Goal: Information Seeking & Learning: Find specific page/section

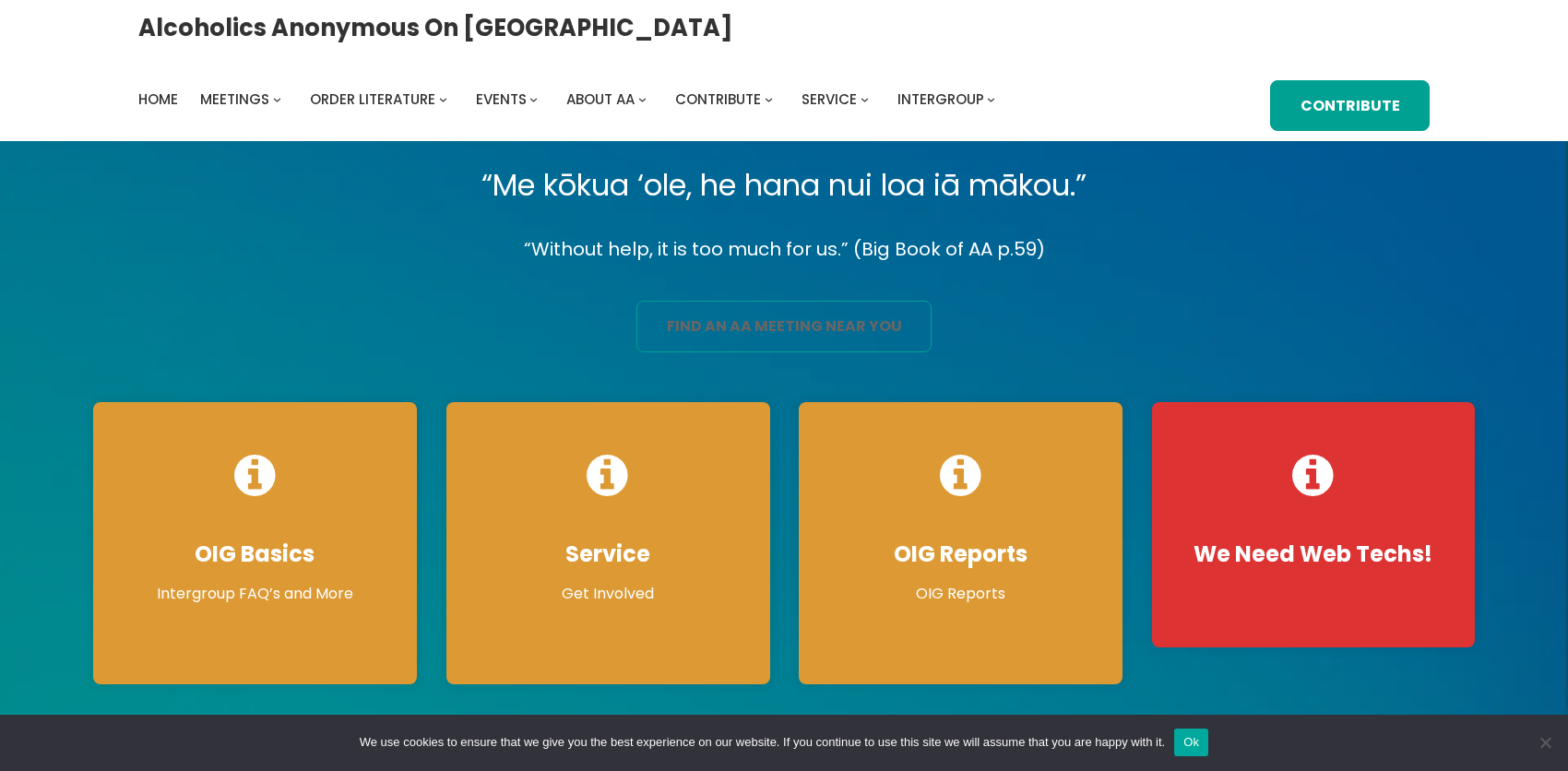
click at [813, 343] on link "find an aa meeting near you" at bounding box center [784, 326] width 295 height 51
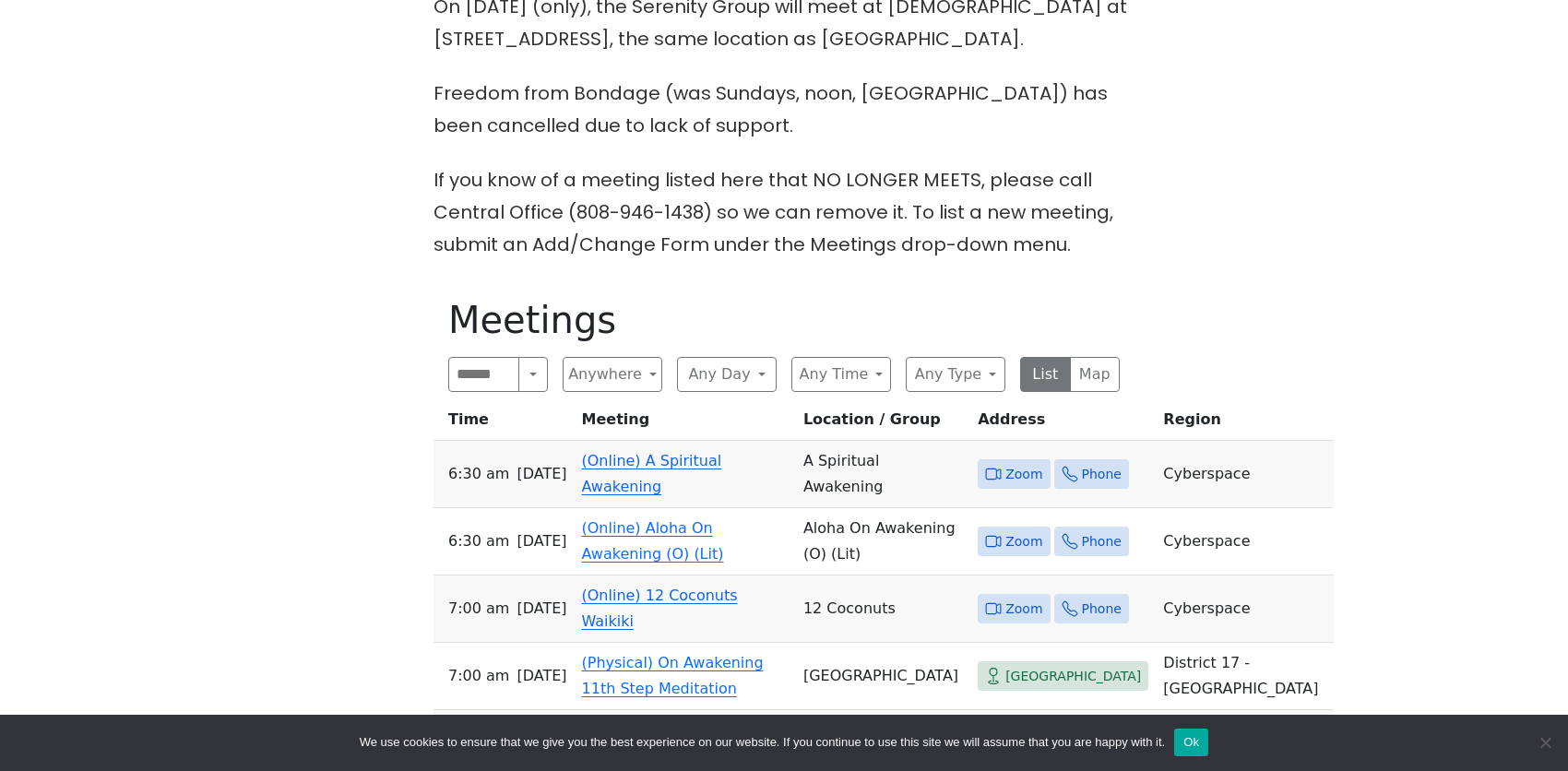
scroll to position [645, 0]
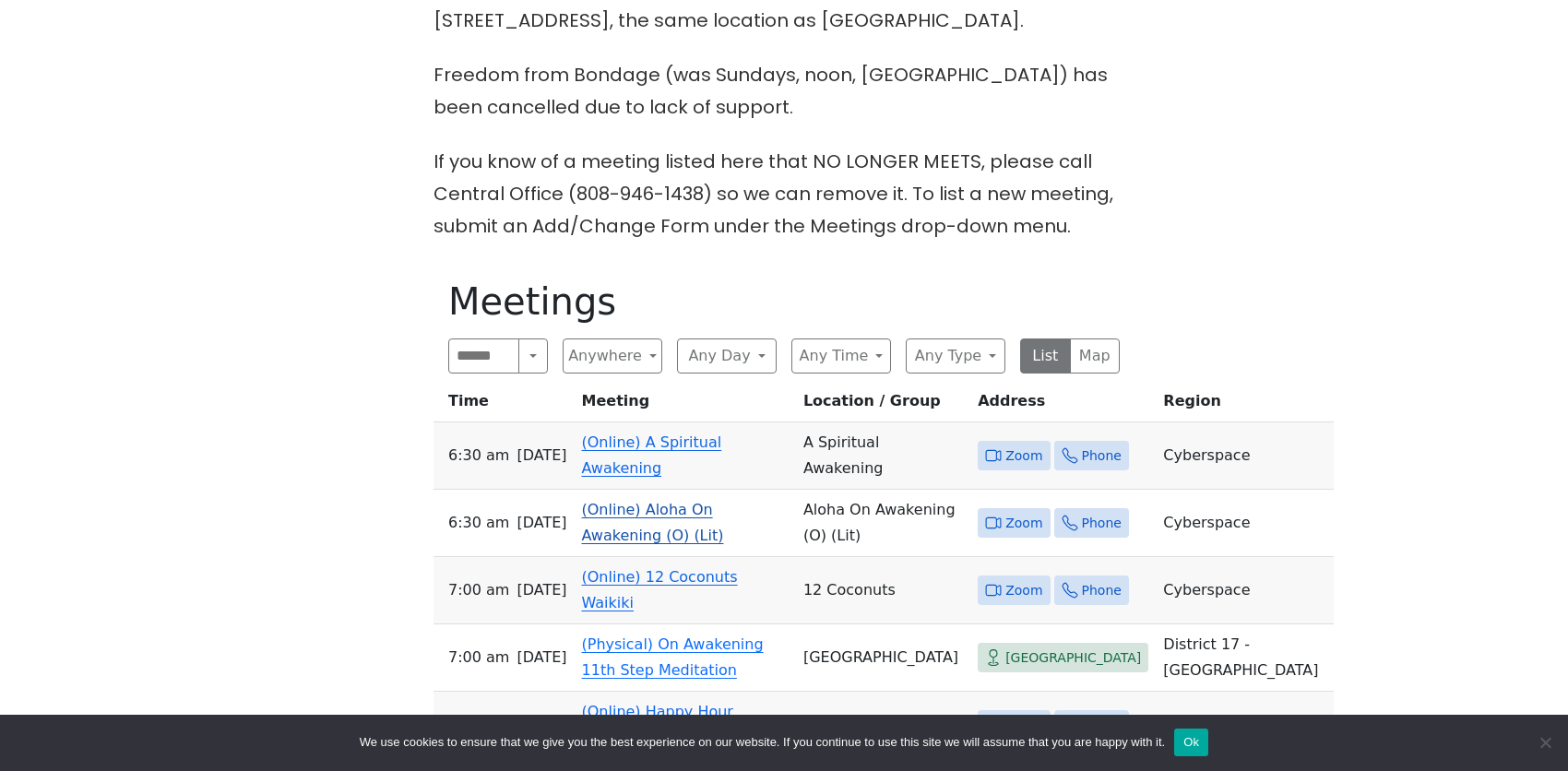
click at [642, 501] on link "(Online) Aloha On Awakening (O) (Lit)" at bounding box center [653, 522] width 142 height 44
